Goal: Task Accomplishment & Management: Manage account settings

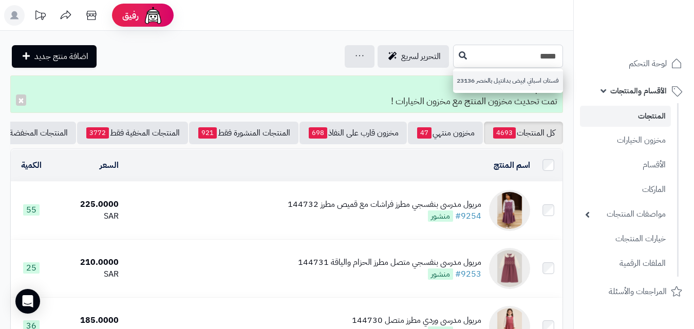
type input "*****"
click at [493, 82] on link "فستان اسباني ابيض بدانتيل بالخصر 23136" at bounding box center [508, 80] width 110 height 19
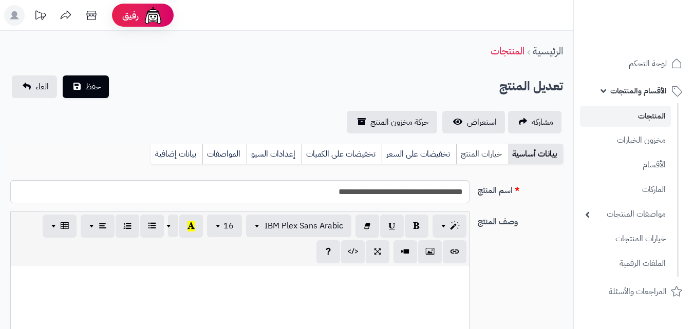
scroll to position [136, 0]
click at [486, 158] on link "خيارات المنتج" at bounding box center [482, 154] width 52 height 21
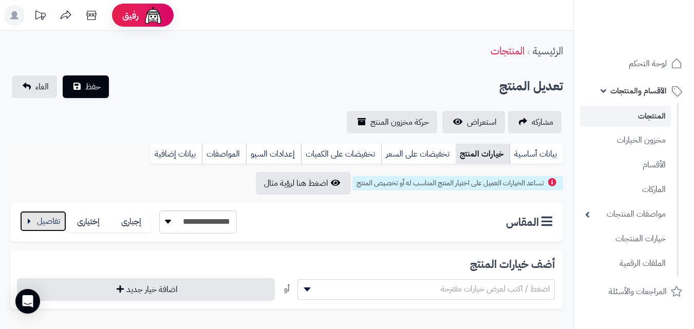
click at [61, 220] on button "button" at bounding box center [43, 221] width 46 height 21
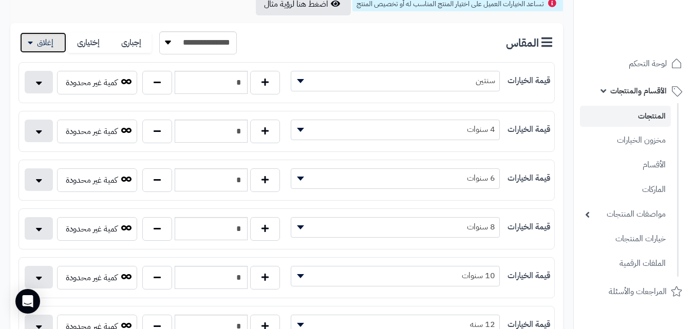
scroll to position [253, 0]
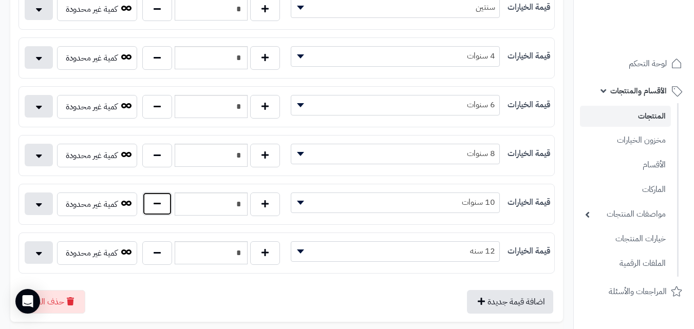
click at [149, 202] on button "button" at bounding box center [157, 204] width 30 height 24
type input "*"
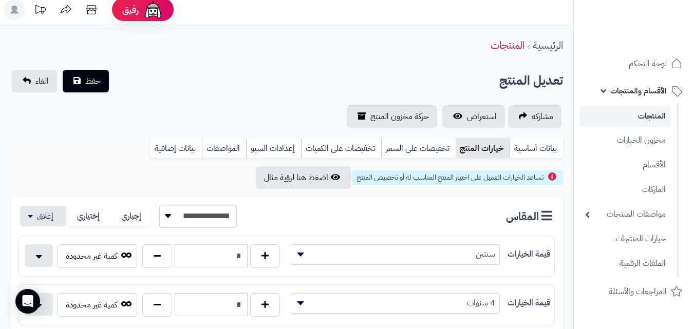
scroll to position [0, 0]
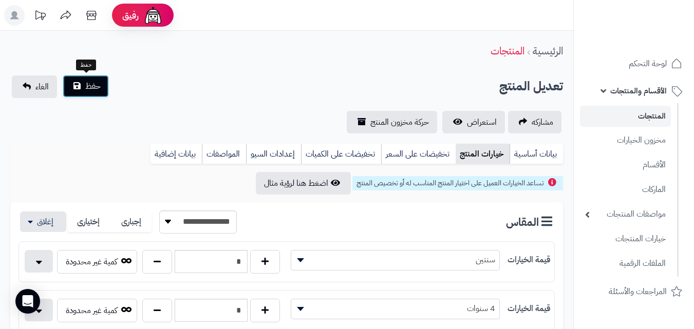
click at [89, 87] on span "حفظ" at bounding box center [92, 86] width 15 height 12
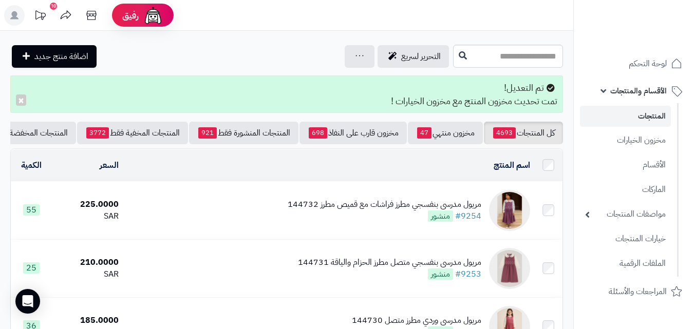
click at [498, 61] on input "text" at bounding box center [508, 56] width 110 height 23
type input "****"
click at [459, 58] on icon at bounding box center [463, 55] width 8 height 8
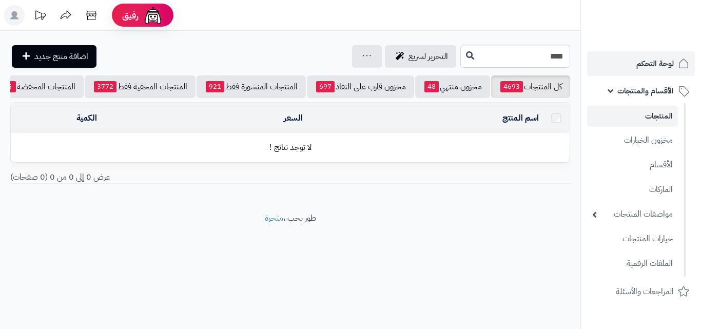
click at [619, 61] on div "رفيق ! الطلبات معالجة مكتمل إرجاع المنتجات العملاء المتواجدون الان 20294 عملاء …" at bounding box center [350, 164] width 701 height 329
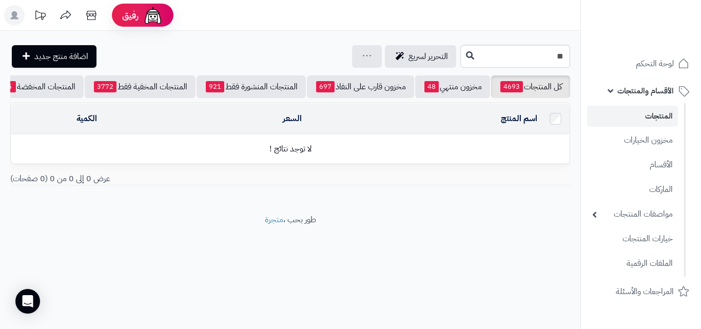
type input "*"
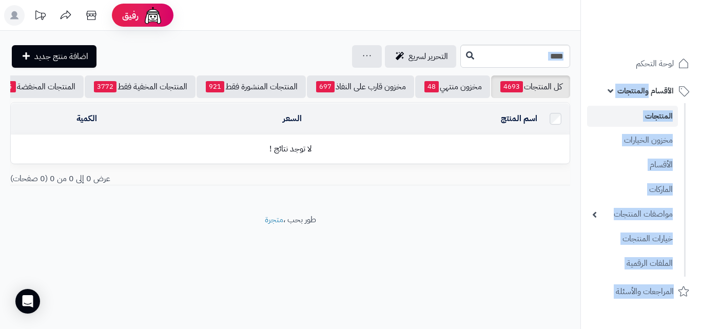
drag, startPoint x: 470, startPoint y: 70, endPoint x: 650, endPoint y: 79, distance: 179.4
click at [650, 79] on div "رفيق ! الطلبات معالجة مكتمل إرجاع المنتجات العملاء المتواجدون الان 20294 عملاء …" at bounding box center [350, 164] width 701 height 329
click at [493, 70] on div "**********" at bounding box center [290, 122] width 581 height 183
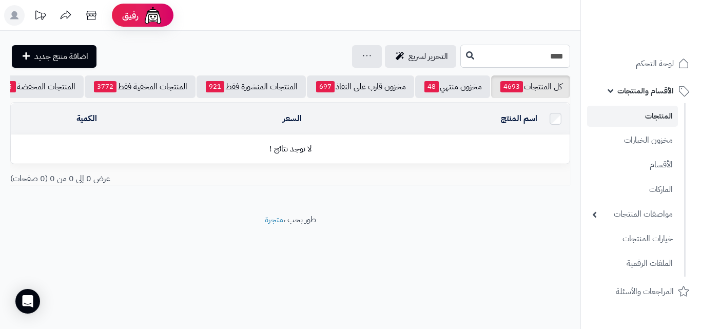
click at [502, 48] on input "****" at bounding box center [516, 56] width 110 height 23
drag, startPoint x: 401, startPoint y: 62, endPoint x: 408, endPoint y: 61, distance: 6.7
click at [461, 61] on div "****" at bounding box center [516, 56] width 110 height 23
type input "****"
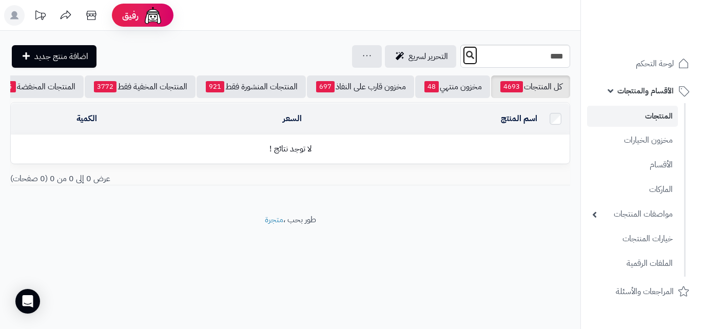
click at [463, 61] on button at bounding box center [470, 56] width 15 height 20
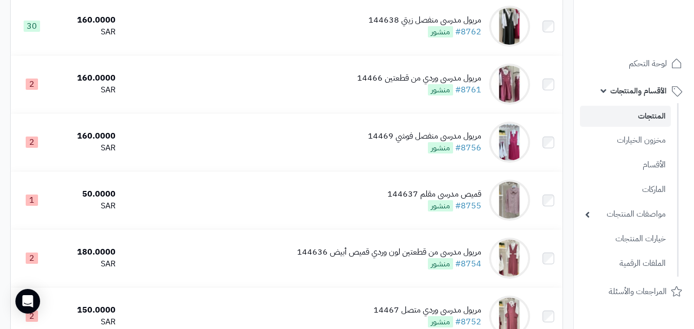
scroll to position [1045, 0]
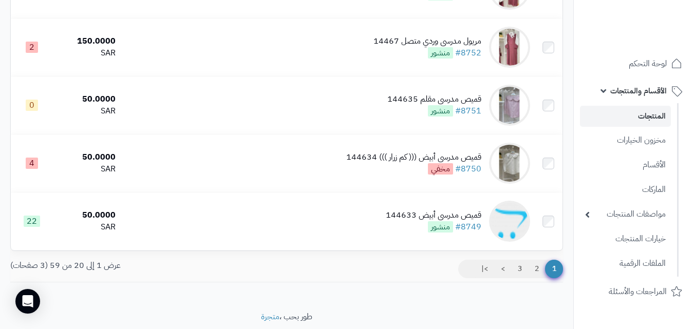
drag, startPoint x: 0, startPoint y: 0, endPoint x: 701, endPoint y: 272, distance: 751.7
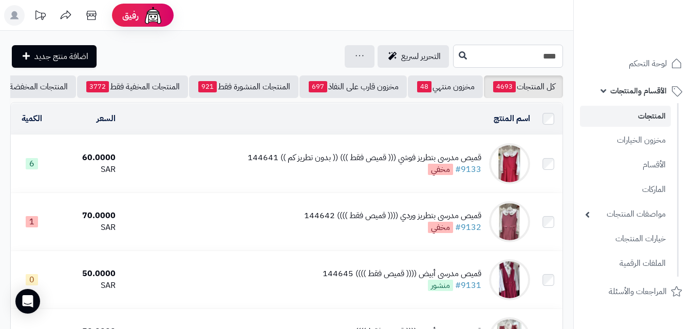
click at [556, 62] on input "****" at bounding box center [508, 56] width 110 height 23
drag, startPoint x: 526, startPoint y: 63, endPoint x: 603, endPoint y: 54, distance: 77.5
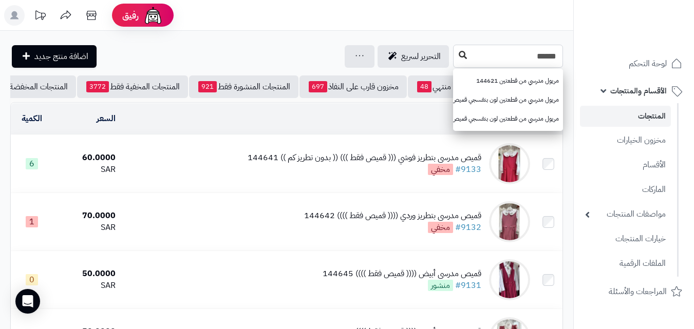
type input "******"
click at [455, 55] on button at bounding box center [462, 56] width 15 height 20
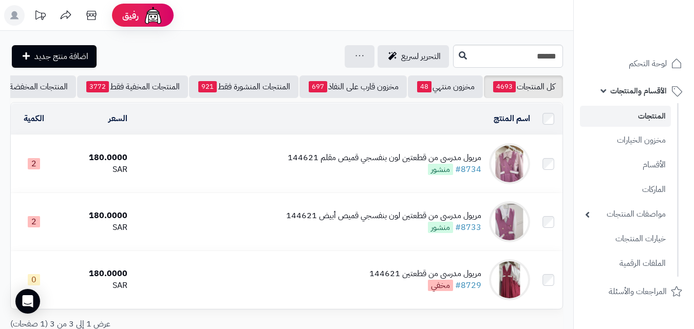
click at [326, 172] on div "مريول مدرسي من قطعتين لون بنفسجي قميص مقلم 144621 #8734 منشور" at bounding box center [385, 164] width 194 height 24
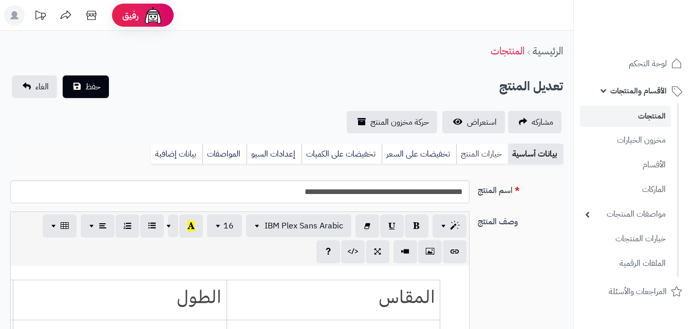
scroll to position [85, 0]
click at [468, 160] on link "خيارات المنتج" at bounding box center [482, 154] width 52 height 21
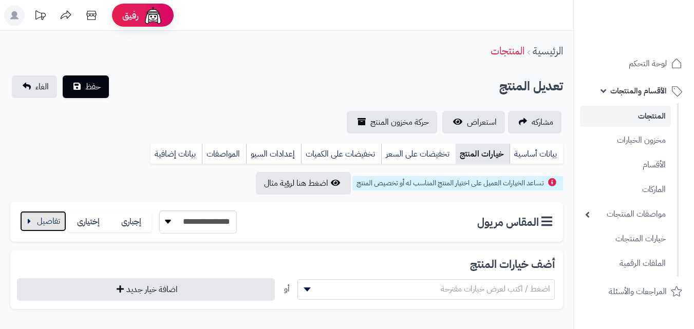
click at [51, 222] on button "button" at bounding box center [43, 221] width 46 height 21
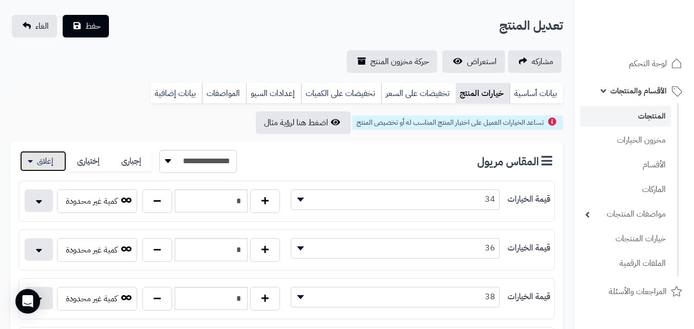
scroll to position [143, 0]
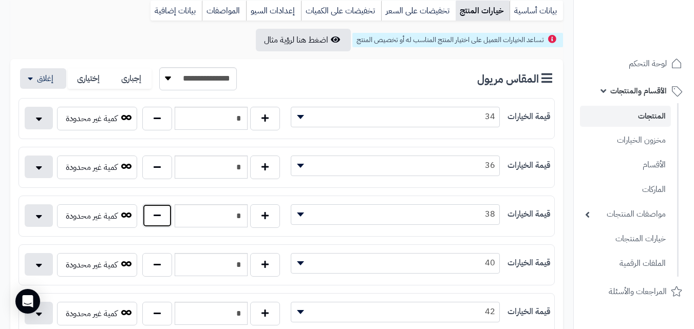
click at [154, 219] on button "button" at bounding box center [157, 216] width 30 height 24
type input "*"
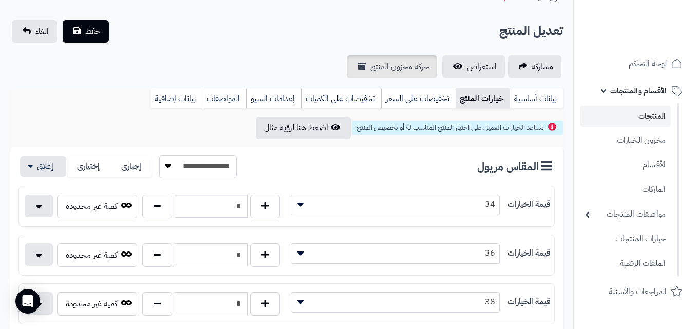
scroll to position [41, 0]
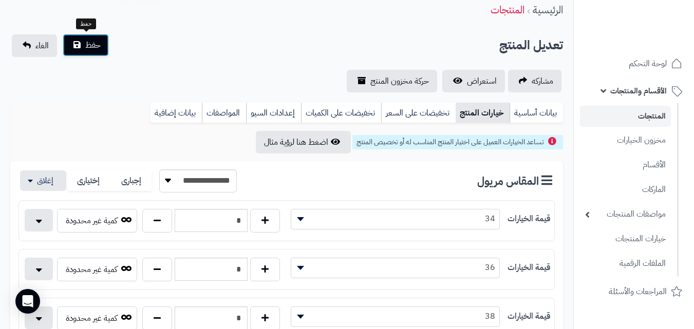
click at [100, 38] on button "حفظ" at bounding box center [86, 45] width 46 height 23
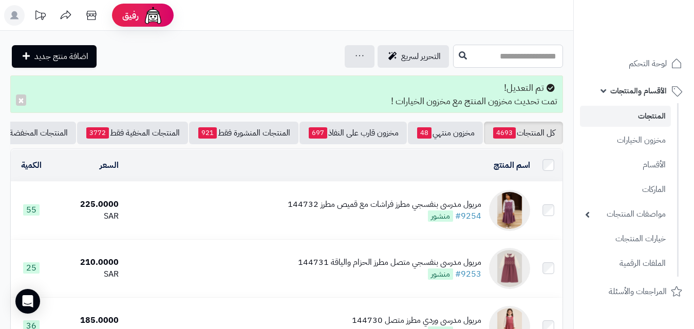
click at [488, 64] on input "text" at bounding box center [508, 56] width 110 height 23
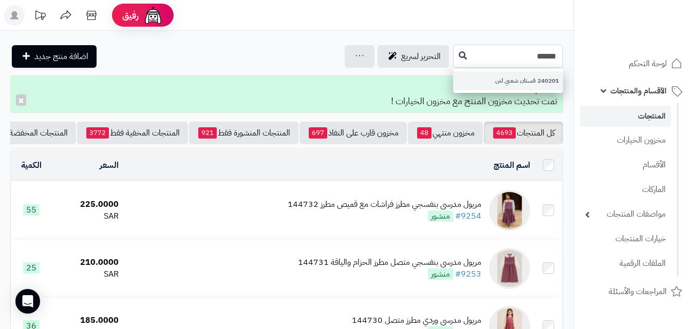
type input "******"
click at [453, 90] on link "240201 فستان شعبي لنن" at bounding box center [508, 80] width 110 height 19
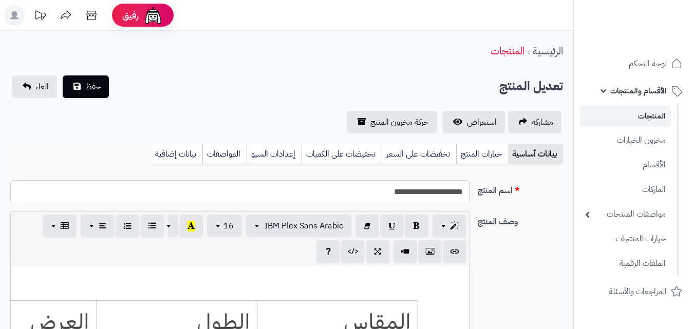
scroll to position [277, 0]
click at [480, 157] on link "خيارات المنتج" at bounding box center [482, 154] width 52 height 21
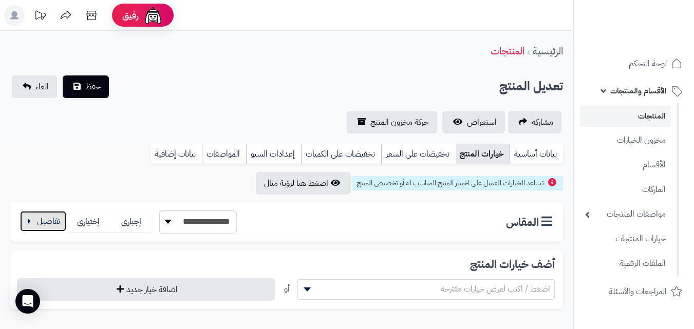
click at [44, 217] on button "button" at bounding box center [43, 221] width 46 height 21
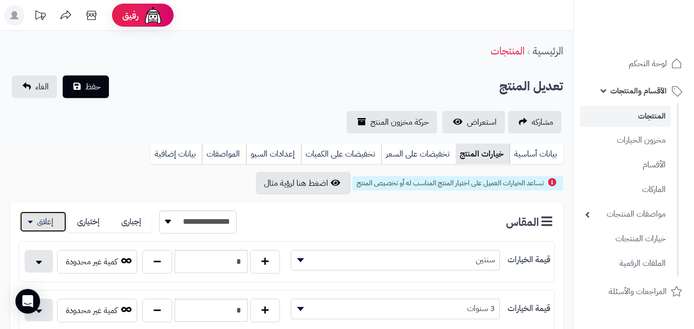
scroll to position [106, 0]
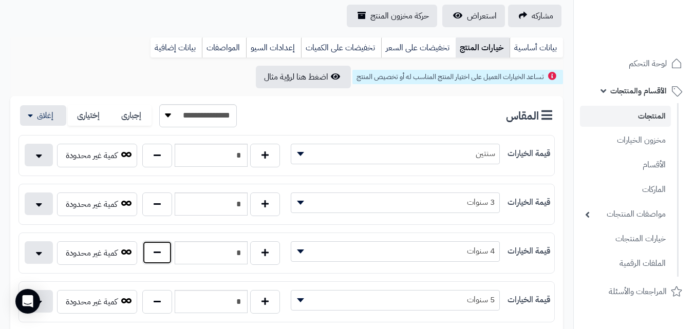
click at [149, 255] on button "button" at bounding box center [157, 253] width 30 height 24
type input "*"
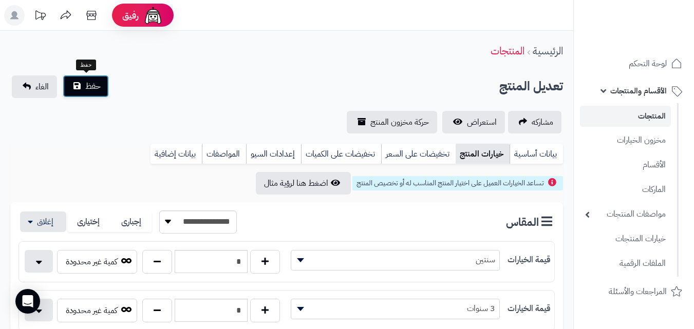
click at [77, 81] on button "حفظ" at bounding box center [86, 86] width 46 height 23
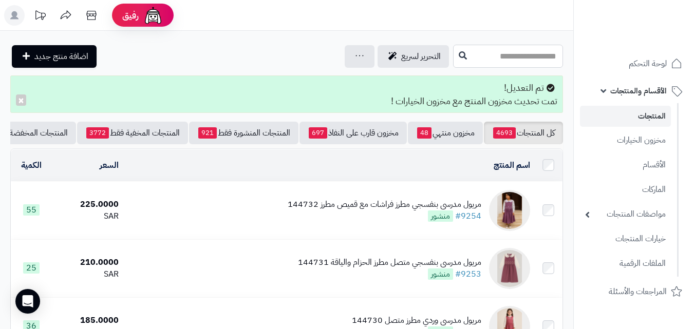
click at [453, 55] on input "text" at bounding box center [508, 56] width 110 height 23
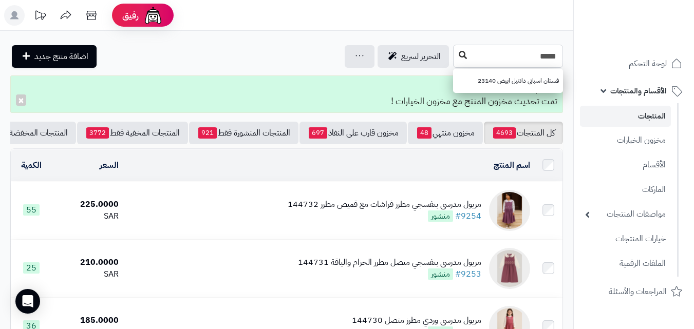
type input "*****"
click at [459, 58] on icon at bounding box center [463, 55] width 8 height 8
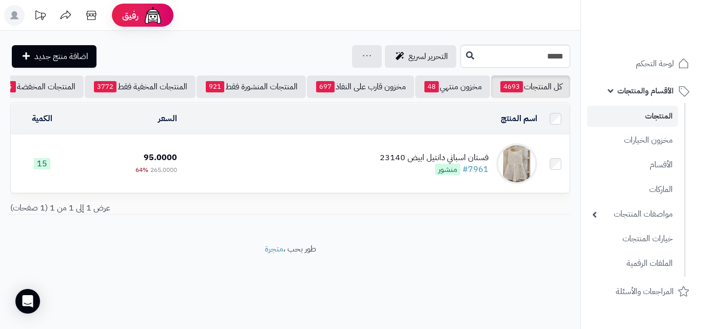
click at [351, 165] on td "فستان اسباني دانتيل ابيض 23140 #7961 منشور" at bounding box center [361, 164] width 360 height 58
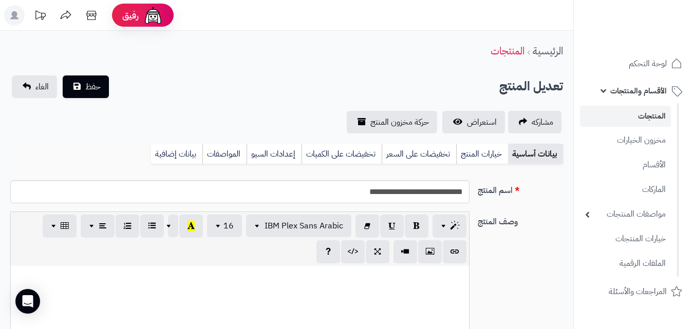
scroll to position [136, 0]
click at [481, 149] on link "خيارات المنتج" at bounding box center [482, 154] width 52 height 21
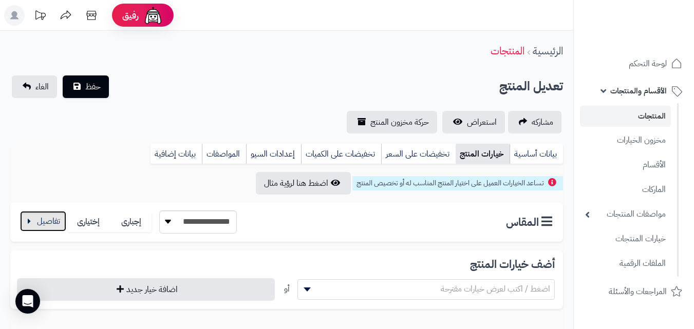
click at [56, 227] on button "button" at bounding box center [43, 221] width 46 height 21
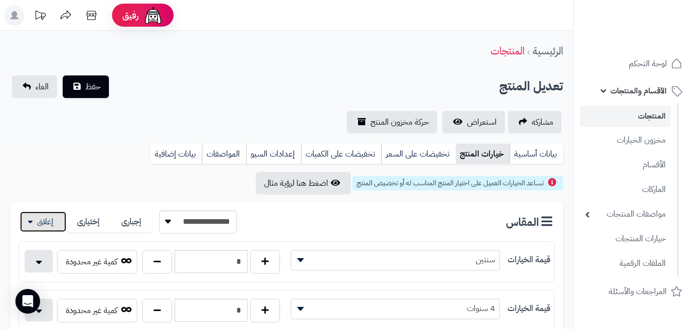
scroll to position [47, 0]
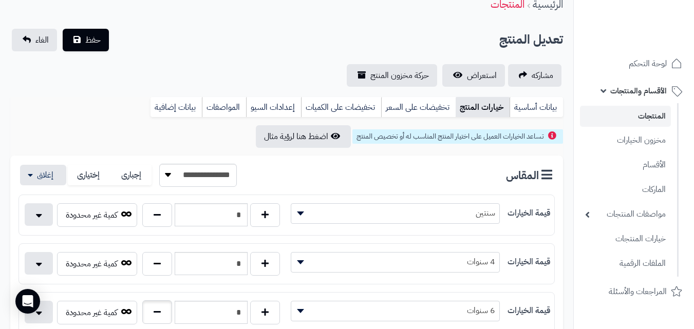
drag, startPoint x: 144, startPoint y: 302, endPoint x: 150, endPoint y: 312, distance: 11.5
click at [148, 307] on div "**********" at bounding box center [286, 313] width 535 height 32
click at [150, 312] on button "button" at bounding box center [157, 312] width 30 height 24
type input "*"
click at [103, 44] on button "حفظ" at bounding box center [86, 39] width 46 height 23
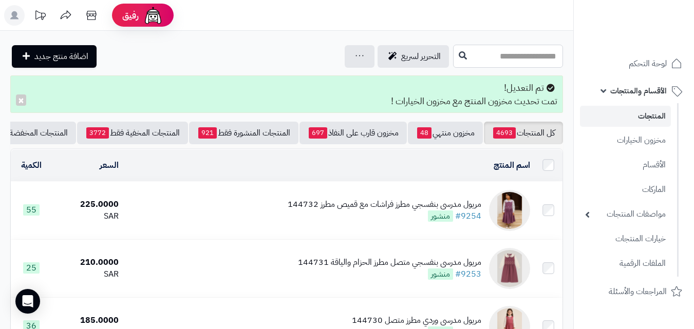
click at [494, 66] on input "text" at bounding box center [508, 56] width 110 height 23
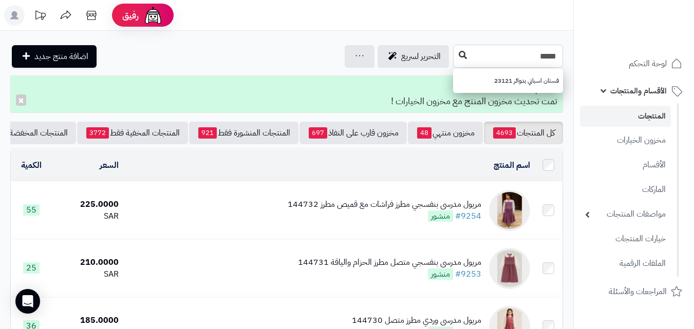
type input "*****"
click at [455, 50] on button at bounding box center [462, 56] width 15 height 20
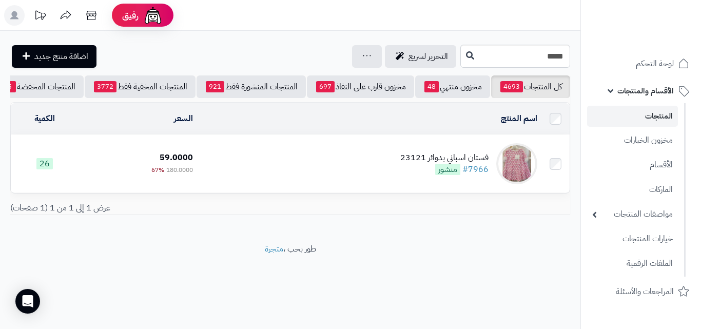
click at [285, 164] on td "فستان اسباني بدوائر 23121 #7966 منشور" at bounding box center [369, 164] width 345 height 58
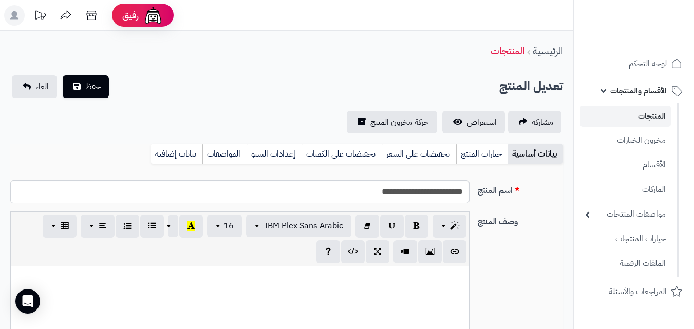
click at [468, 166] on div "بيانات أساسية خيارات المنتج تخفيضات على السعر تخفيضات على الكميات إعدادات السيو…" at bounding box center [286, 158] width 552 height 28
click at [477, 152] on link "خيارات المنتج" at bounding box center [482, 154] width 52 height 21
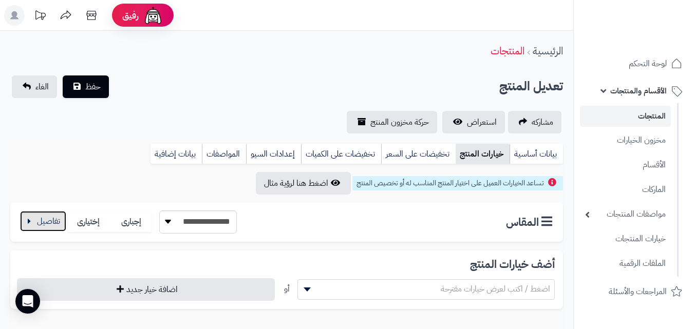
click at [35, 213] on button "button" at bounding box center [43, 221] width 46 height 21
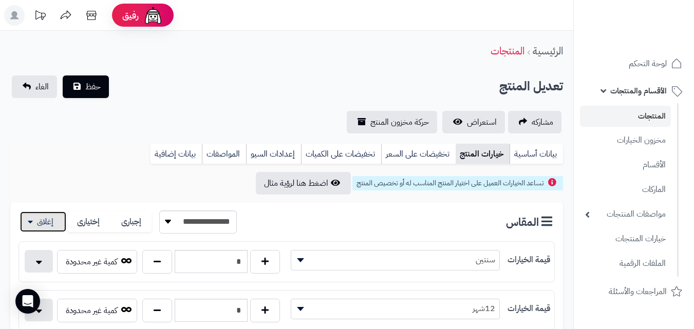
scroll to position [288, 0]
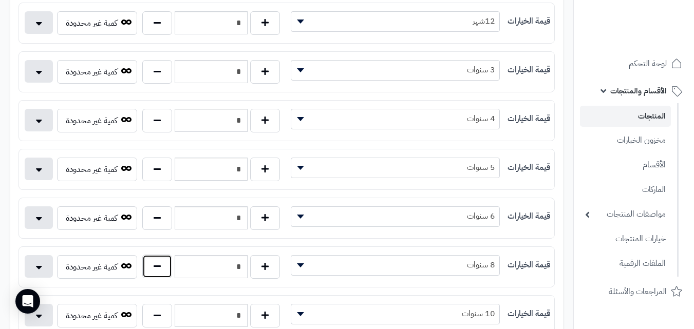
click at [147, 277] on button "button" at bounding box center [157, 267] width 30 height 24
type input "*"
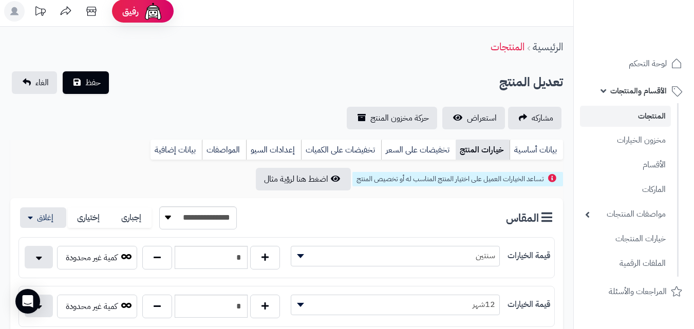
scroll to position [0, 0]
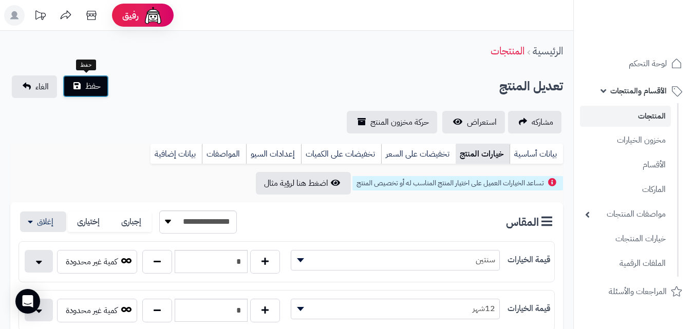
click at [79, 94] on button "حفظ" at bounding box center [86, 86] width 46 height 23
